Goal: Information Seeking & Learning: Understand process/instructions

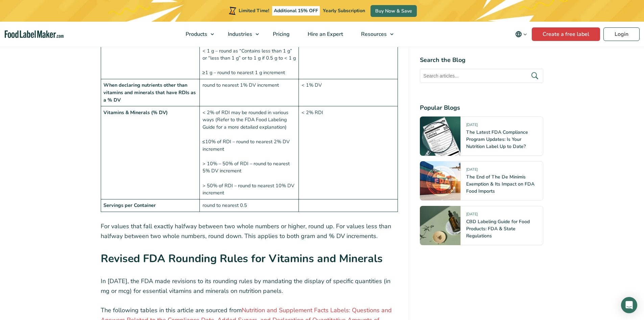
scroll to position [879, 0]
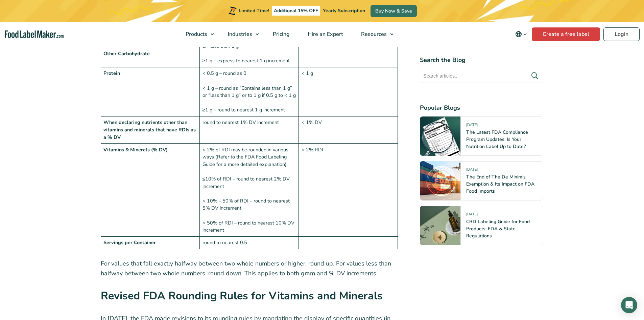
click at [235, 182] on td "< 2% of RDI may be rounded in various ways (Refer to the FDA Food Labeling Guid…" at bounding box center [249, 189] width 99 height 93
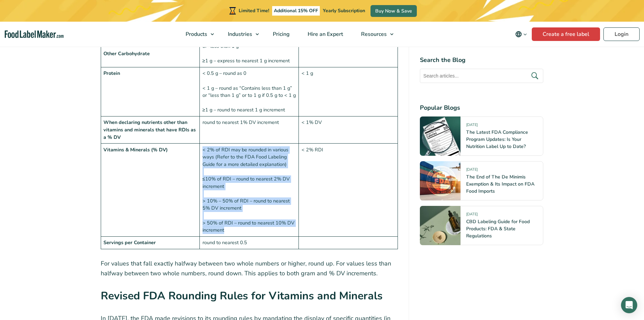
drag, startPoint x: 204, startPoint y: 134, endPoint x: 241, endPoint y: 212, distance: 87.0
click at [241, 212] on td "< 2% of RDI may be rounded in various ways (Refer to the FDA Food Labeling Guid…" at bounding box center [249, 189] width 99 height 93
copy td "< 2% of RDI may be rounded in various ways (Refer to the FDA Food Labeling Guid…"
click at [308, 185] on td "< 2% RDI" at bounding box center [348, 189] width 99 height 93
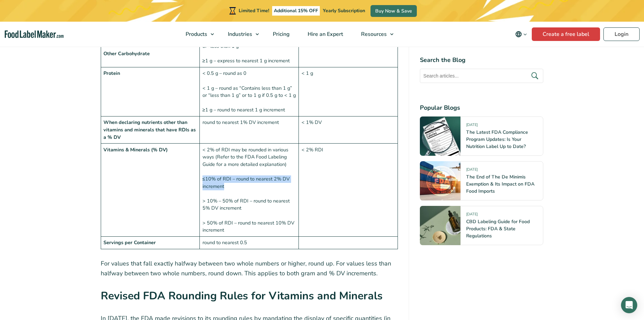
drag, startPoint x: 203, startPoint y: 162, endPoint x: 227, endPoint y: 169, distance: 25.7
click at [227, 169] on td "< 2% of RDI may be rounded in various ways (Refer to the FDA Food Labeling Guid…" at bounding box center [249, 189] width 99 height 93
copy td "≤10% of RDI – round to nearest 2% DV increment"
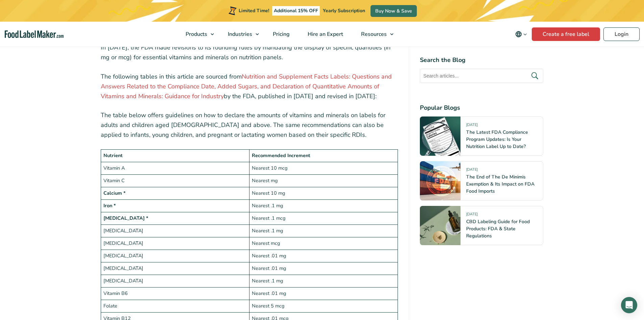
scroll to position [1184, 0]
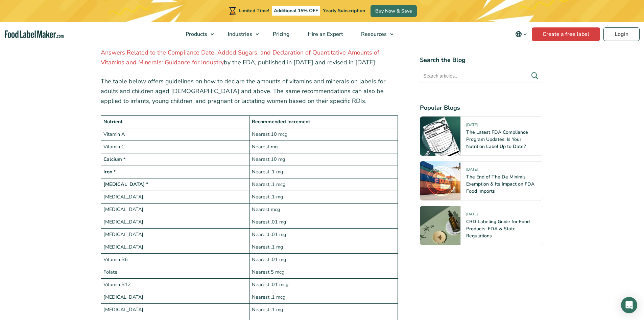
click at [191, 128] on td "Vitamin A" at bounding box center [175, 134] width 148 height 13
drag, startPoint x: 243, startPoint y: 154, endPoint x: 250, endPoint y: 150, distance: 7.3
click at [248, 165] on td "Iron *" at bounding box center [175, 171] width 148 height 13
drag, startPoint x: 252, startPoint y: 143, endPoint x: 308, endPoint y: 141, distance: 55.5
click at [308, 153] on td "Nearest 10 mg" at bounding box center [323, 159] width 148 height 13
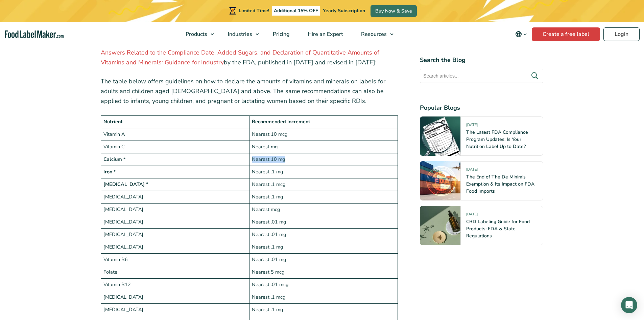
copy td "Nearest 10 mg"
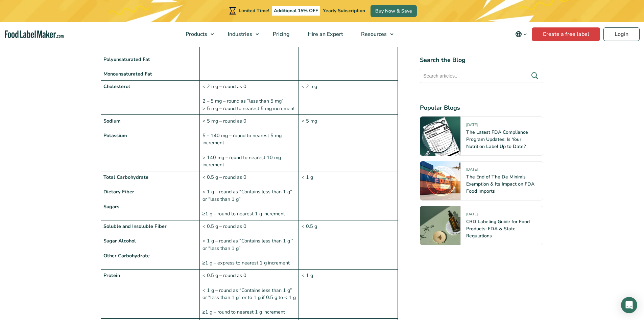
scroll to position [676, 0]
drag, startPoint x: 205, startPoint y: 105, endPoint x: 251, endPoint y: 144, distance: 60.7
click at [251, 144] on td "< 5 mg – round as 0 5 – 140 mg – round to nearest 5 mg increment > 140 mg – rou…" at bounding box center [249, 144] width 99 height 56
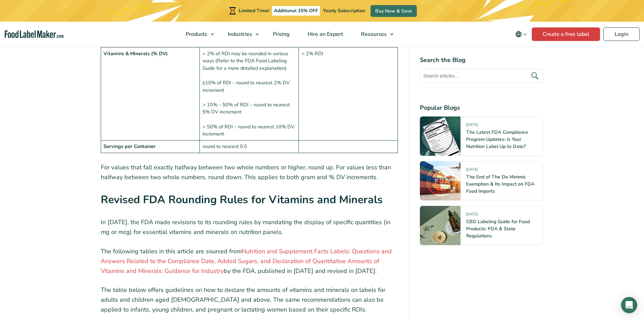
scroll to position [913, 0]
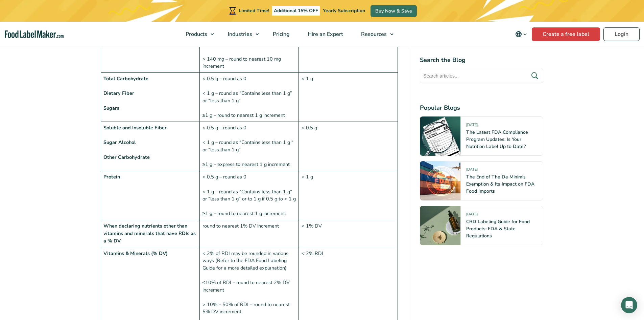
scroll to position [778, 0]
